Goal: Navigation & Orientation: Find specific page/section

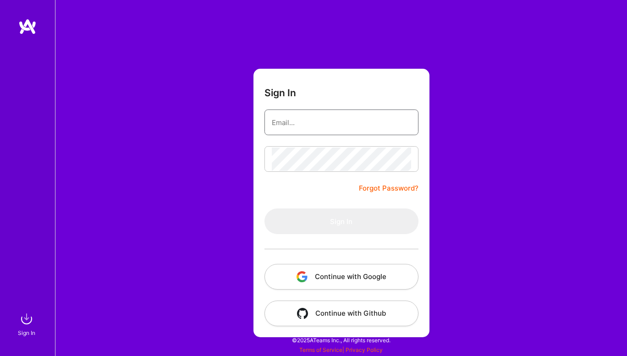
click at [331, 112] on input "email" at bounding box center [341, 122] width 139 height 23
type input "[EMAIL_ADDRESS][DOMAIN_NAME]"
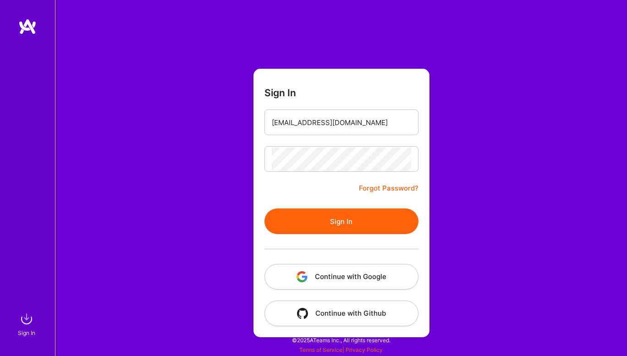
click at [304, 229] on button "Sign In" at bounding box center [341, 222] width 154 height 26
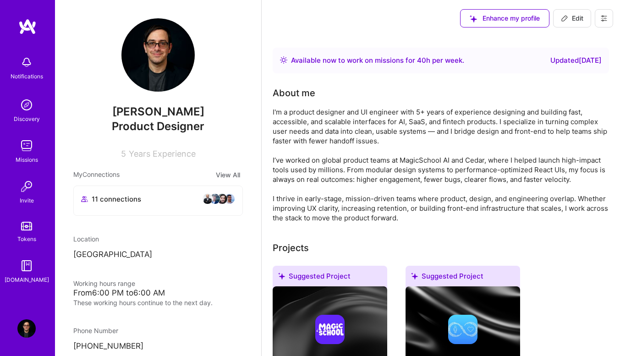
click at [28, 146] on img at bounding box center [26, 146] width 18 height 18
